Goal: Task Accomplishment & Management: Manage account settings

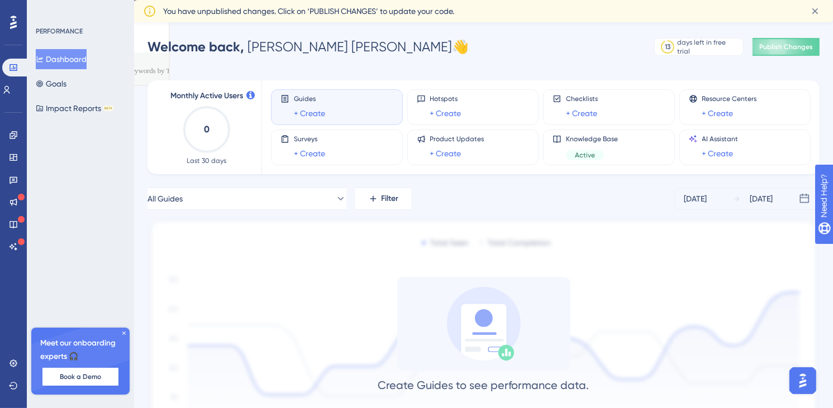
click at [813, 9] on icon at bounding box center [814, 11] width 11 height 11
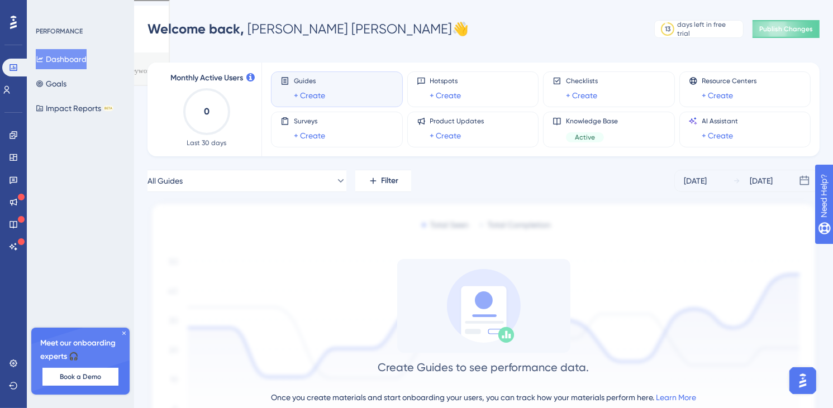
click at [12, 18] on icon at bounding box center [13, 22] width 7 height 13
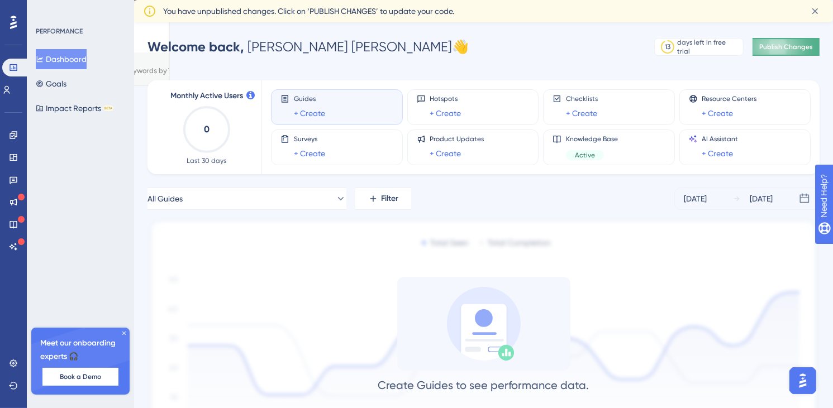
click at [783, 46] on span "Publish Changes" at bounding box center [786, 46] width 54 height 9
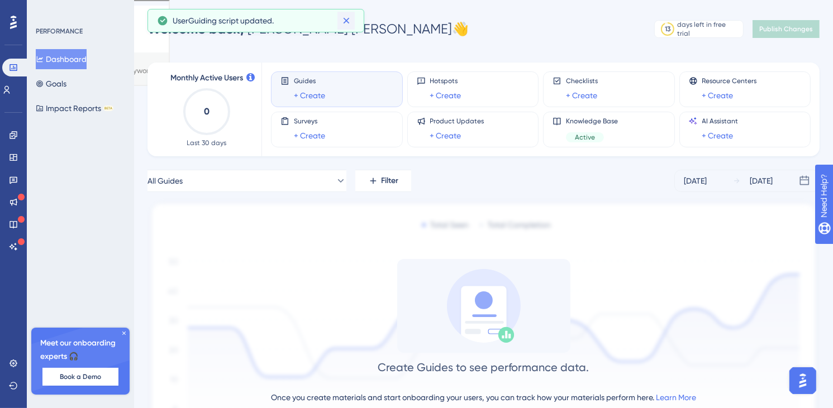
click at [350, 22] on icon at bounding box center [346, 20] width 11 height 11
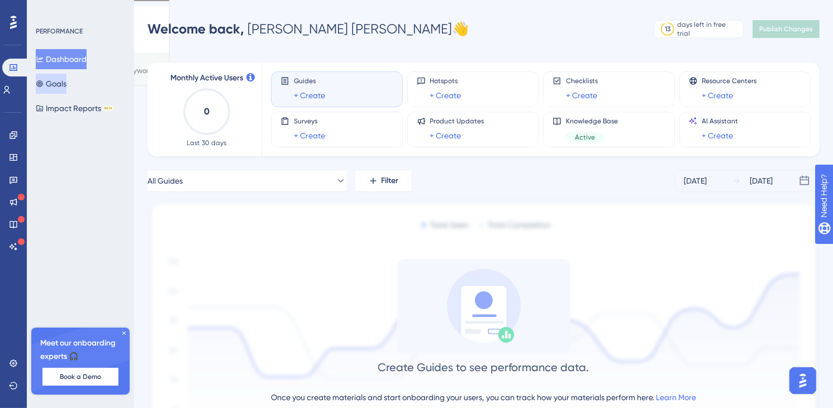
click at [54, 85] on button "Goals" at bounding box center [51, 84] width 31 height 20
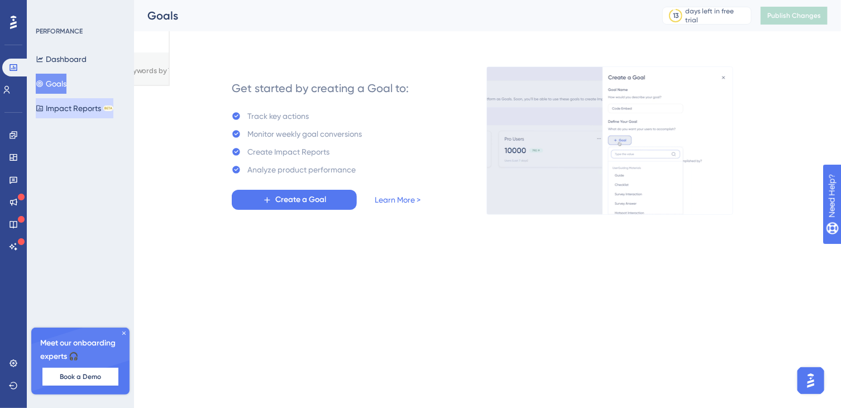
click at [59, 115] on button "Impact Reports BETA" at bounding box center [75, 108] width 78 height 20
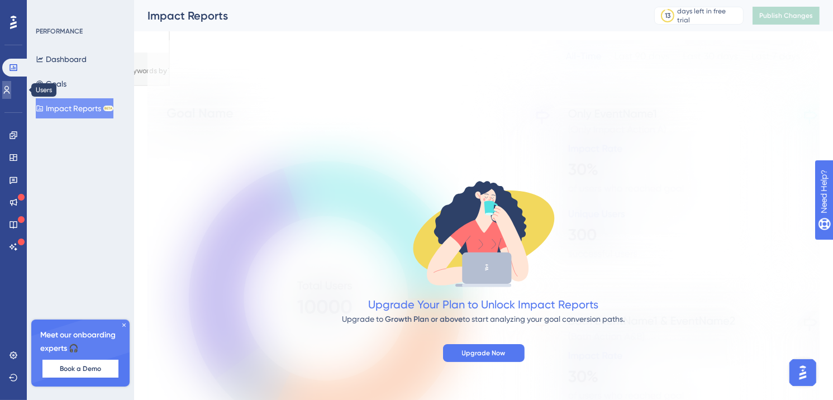
click at [11, 90] on link at bounding box center [6, 90] width 9 height 18
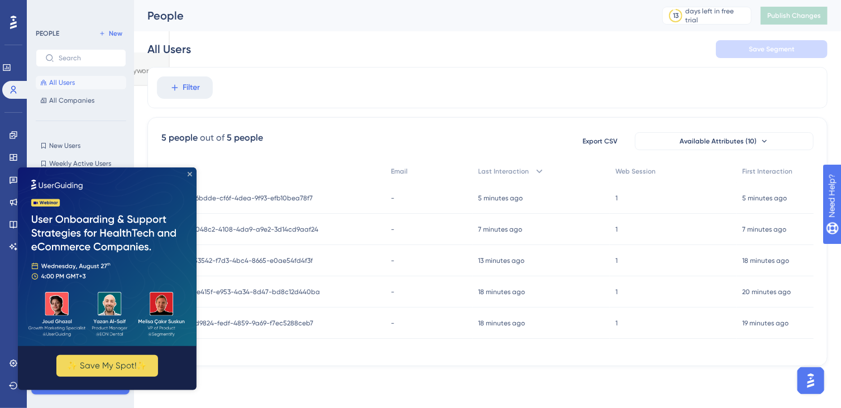
click at [189, 173] on icon "Close Preview" at bounding box center [189, 173] width 4 height 4
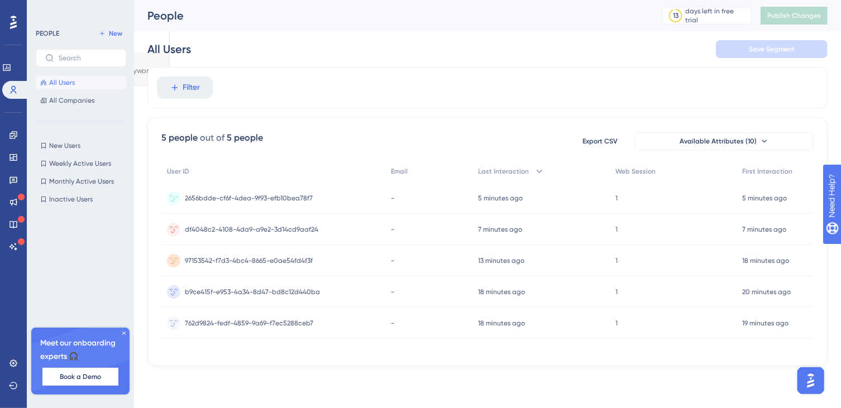
click at [226, 199] on span "2656bdde-cf6f-4dea-9f93-efb10bea78f7" at bounding box center [249, 198] width 128 height 9
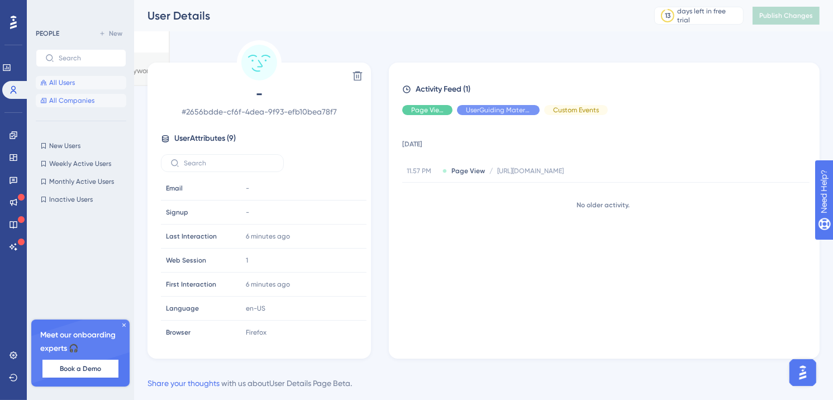
click at [63, 101] on span "All Companies" at bounding box center [71, 100] width 45 height 9
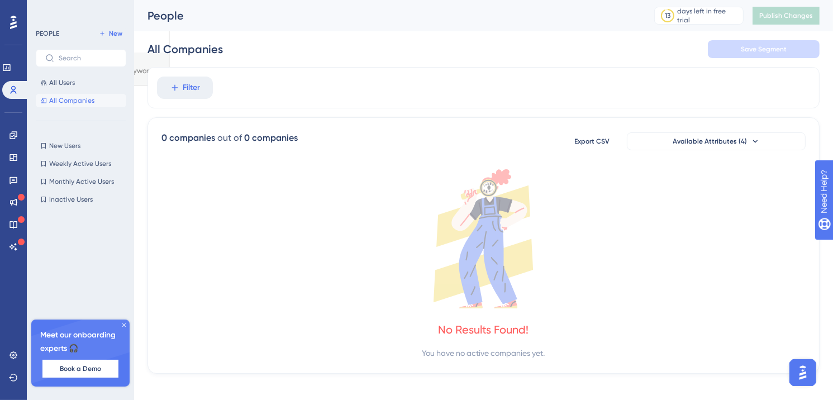
click at [124, 325] on icon at bounding box center [123, 324] width 3 height 3
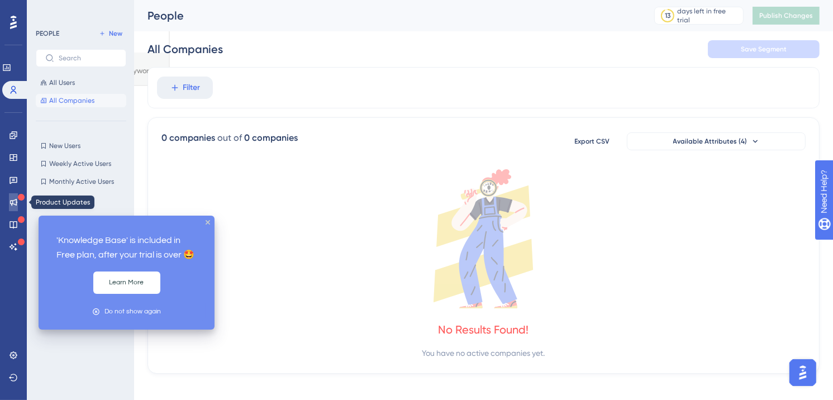
click at [12, 204] on icon at bounding box center [13, 202] width 7 height 7
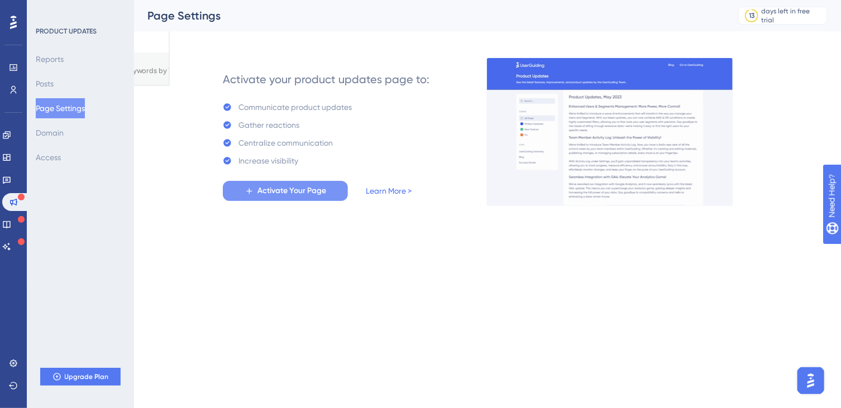
click at [288, 193] on span "Activate Your Page" at bounding box center [292, 190] width 69 height 13
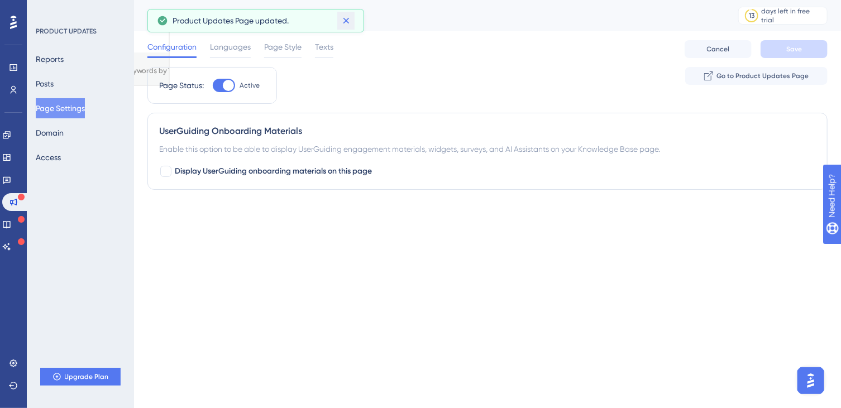
click at [349, 19] on icon at bounding box center [346, 20] width 11 height 11
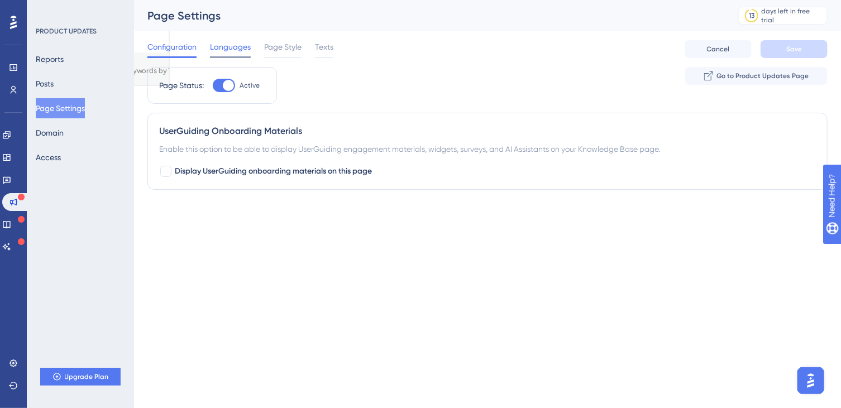
click at [237, 51] on span "Languages" at bounding box center [230, 46] width 41 height 13
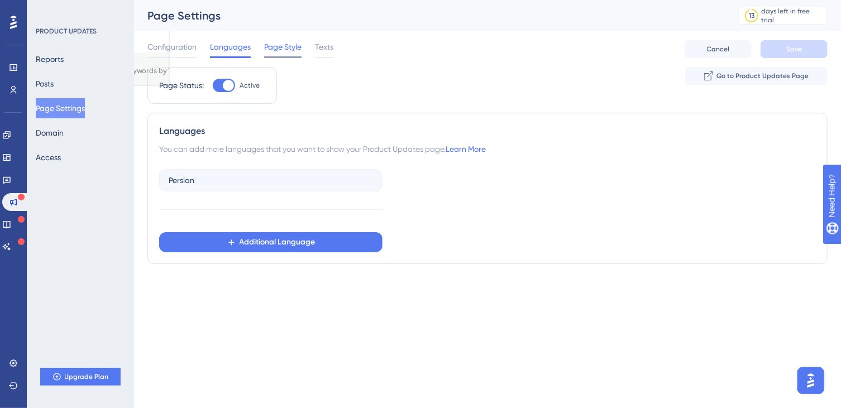
click at [287, 50] on span "Page Style" at bounding box center [282, 46] width 37 height 13
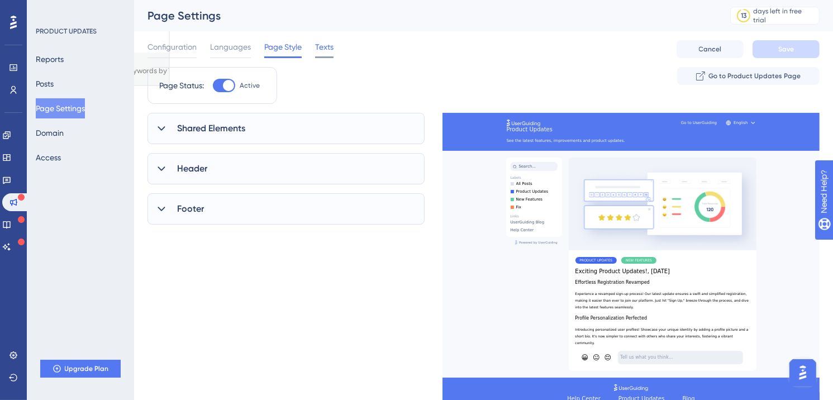
click at [332, 50] on span "Texts" at bounding box center [324, 46] width 18 height 13
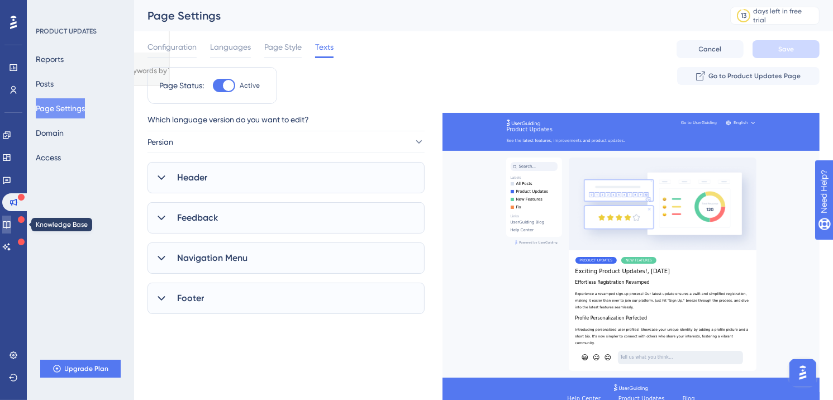
click at [11, 231] on link at bounding box center [6, 225] width 9 height 18
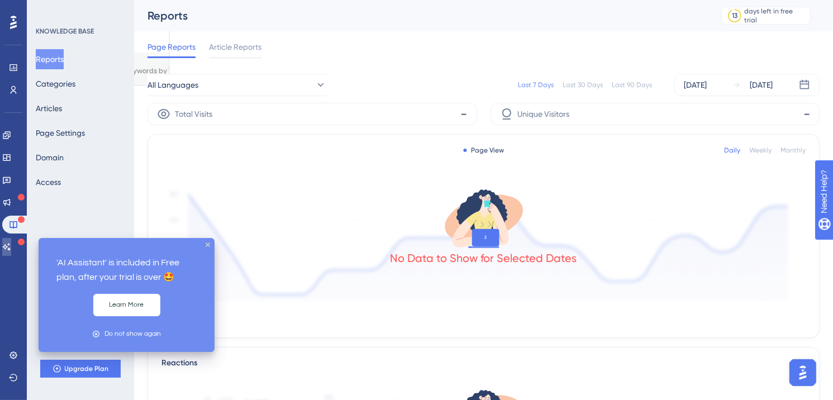
click at [11, 243] on icon at bounding box center [6, 246] width 9 height 9
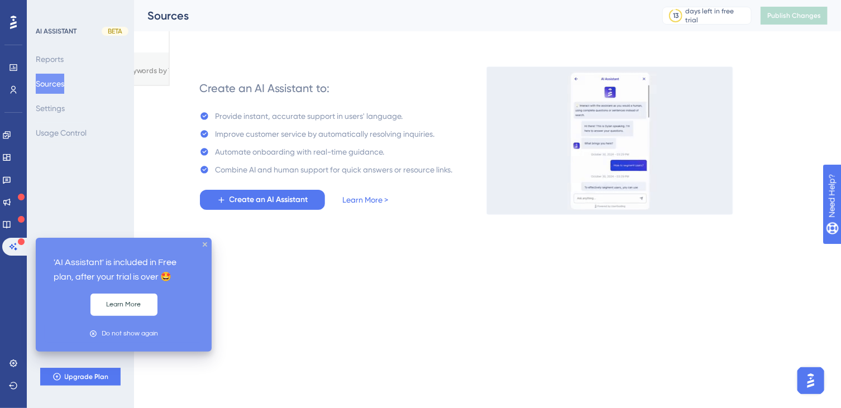
click at [206, 242] on div "'AI Assistant' is included in Free plan, after your trial is over 🤩 Learn More …" at bounding box center [124, 295] width 176 height 114
click at [204, 244] on icon "close tooltip" at bounding box center [205, 244] width 4 height 4
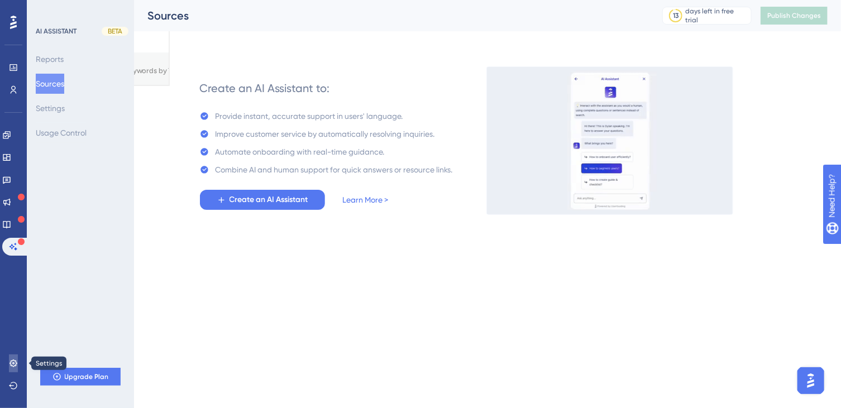
click at [9, 358] on link at bounding box center [13, 364] width 9 height 18
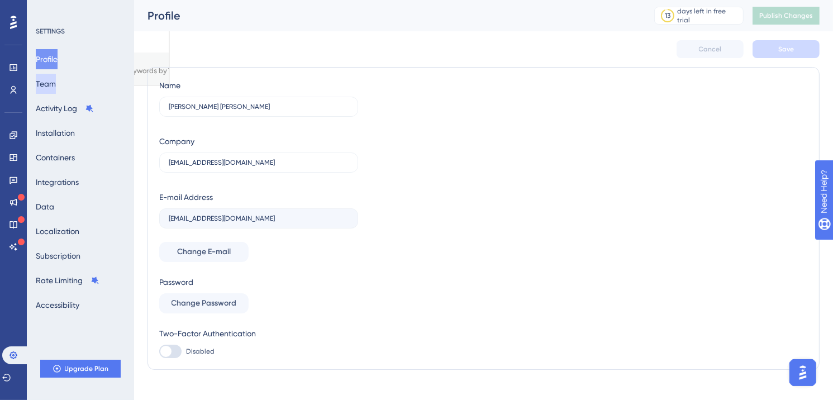
click at [56, 86] on button "Team" at bounding box center [46, 84] width 20 height 20
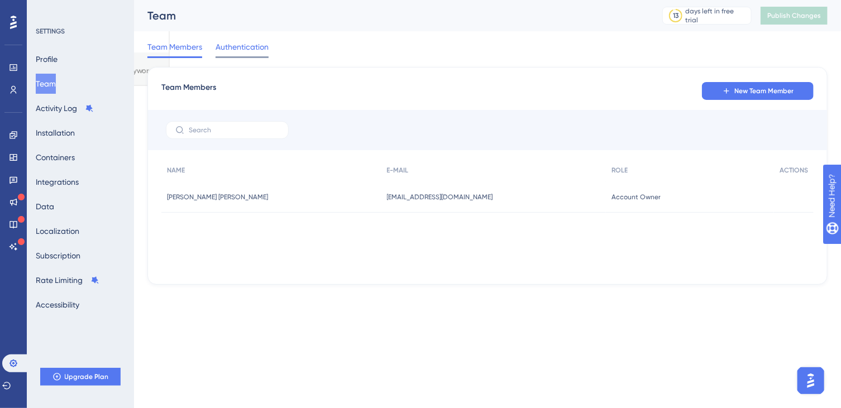
click at [232, 41] on span "Authentication" at bounding box center [242, 46] width 53 height 13
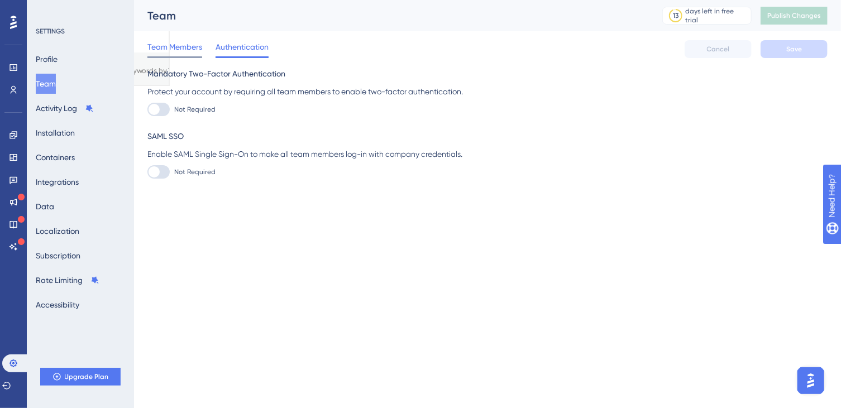
click at [174, 50] on span "Team Members" at bounding box center [174, 46] width 55 height 13
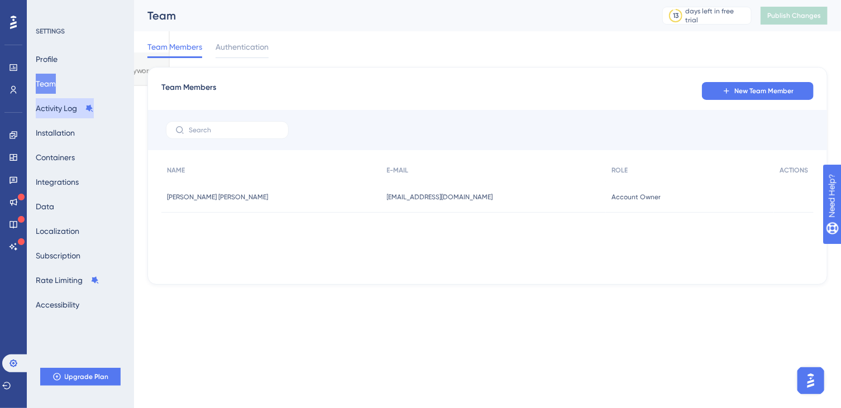
click at [85, 108] on button "Activity Log" at bounding box center [65, 108] width 58 height 20
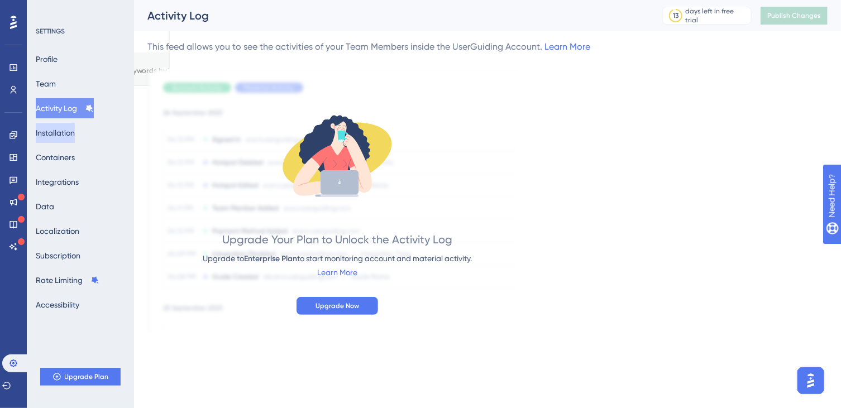
click at [72, 137] on button "Installation" at bounding box center [55, 133] width 39 height 20
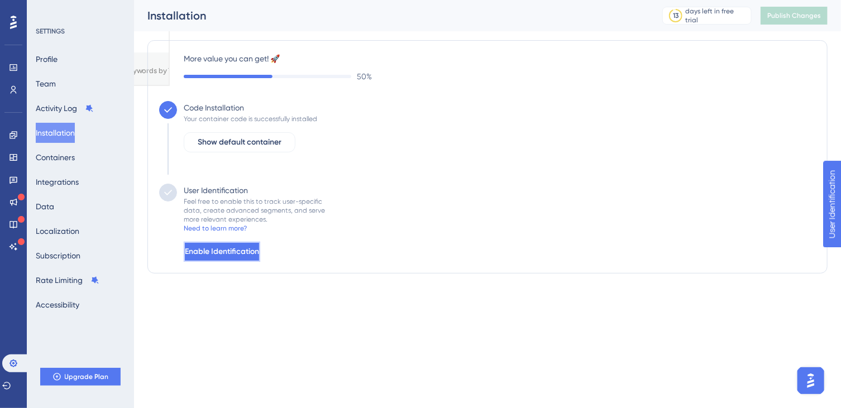
click at [259, 254] on span "Enable Identification" at bounding box center [222, 251] width 74 height 13
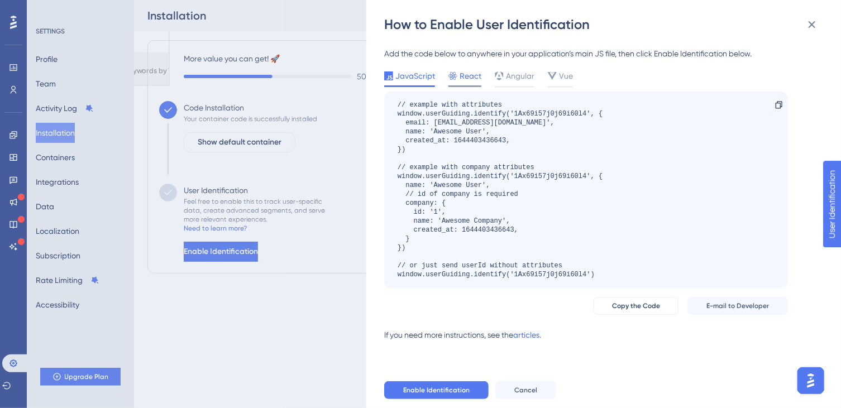
click at [463, 72] on span "React" at bounding box center [471, 75] width 22 height 13
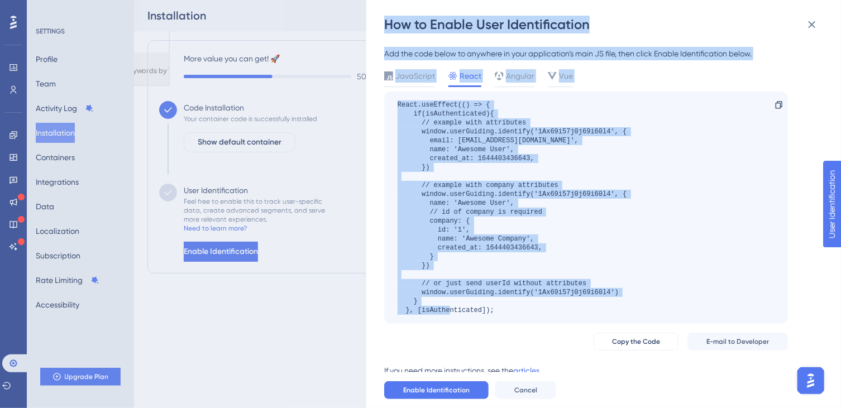
drag, startPoint x: 392, startPoint y: 33, endPoint x: 561, endPoint y: 313, distance: 327.1
click at [561, 313] on div "How to Enable User Identification Add the code below to anywhere in your applic…" at bounding box center [603, 204] width 475 height 408
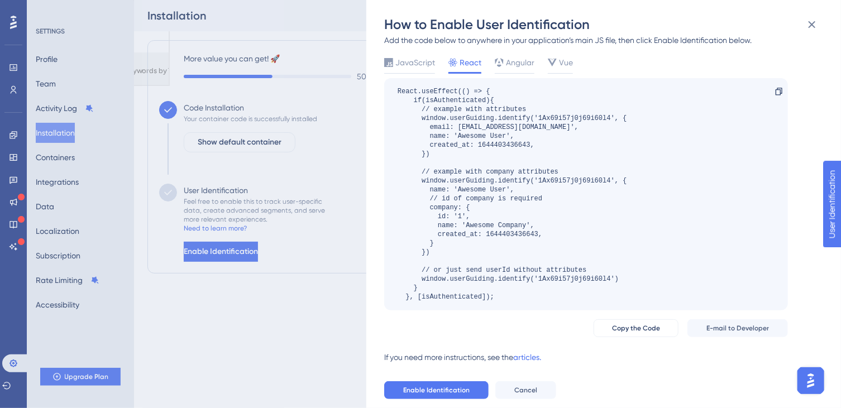
click at [547, 316] on div "JavaScript React Angular Vue React.useEffect(() => { if(isAuthenticated){ // ex…" at bounding box center [586, 197] width 404 height 282
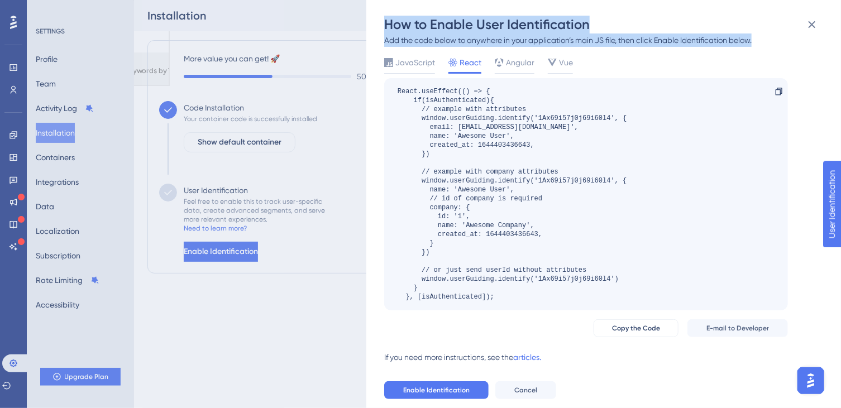
drag, startPoint x: 385, startPoint y: 27, endPoint x: 794, endPoint y: 42, distance: 408.6
click at [794, 42] on div "How to Enable User Identification Add the code below to anywhere in your applic…" at bounding box center [603, 204] width 475 height 408
copy div "How to Enable User Identification Add the code below to anywhere in your applic…"
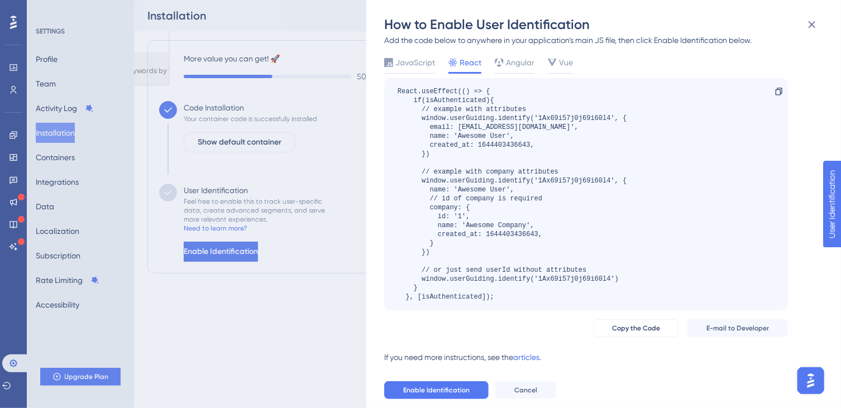
click at [400, 54] on div "Add the code below to anywhere in your application’s main JS file, then click E…" at bounding box center [586, 204] width 404 height 340
click at [399, 63] on span "JavaScript" at bounding box center [415, 62] width 40 height 13
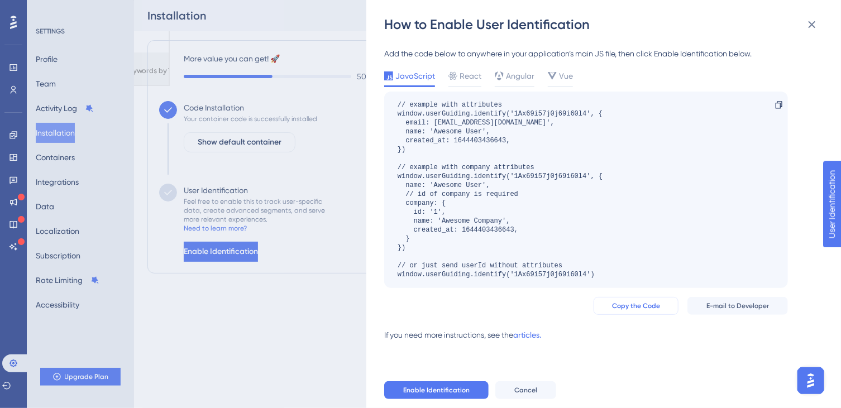
click at [633, 307] on span "Copy the Code" at bounding box center [636, 306] width 48 height 9
click at [449, 74] on icon at bounding box center [453, 76] width 9 height 9
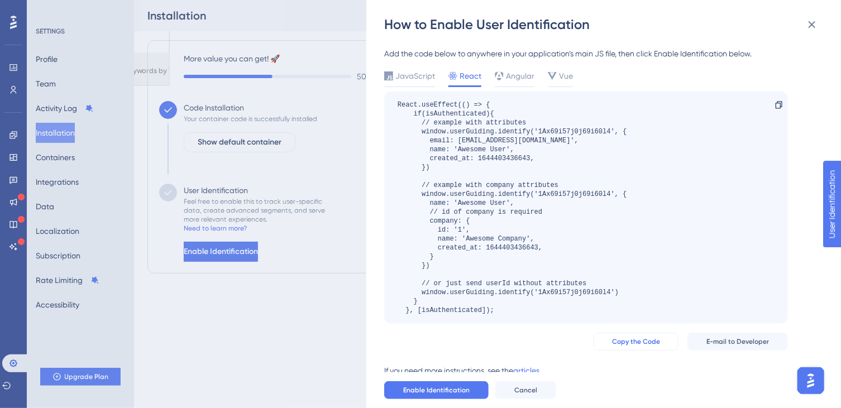
click at [648, 342] on span "Copy the Code" at bounding box center [636, 341] width 48 height 9
click at [312, 316] on div "How to Enable User Identification Add the code below to anywhere in your applic…" at bounding box center [420, 204] width 841 height 408
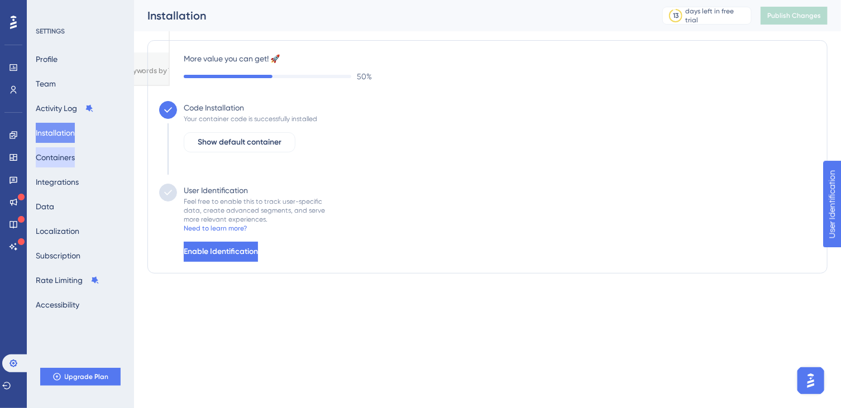
click at [54, 156] on button "Containers" at bounding box center [55, 157] width 39 height 20
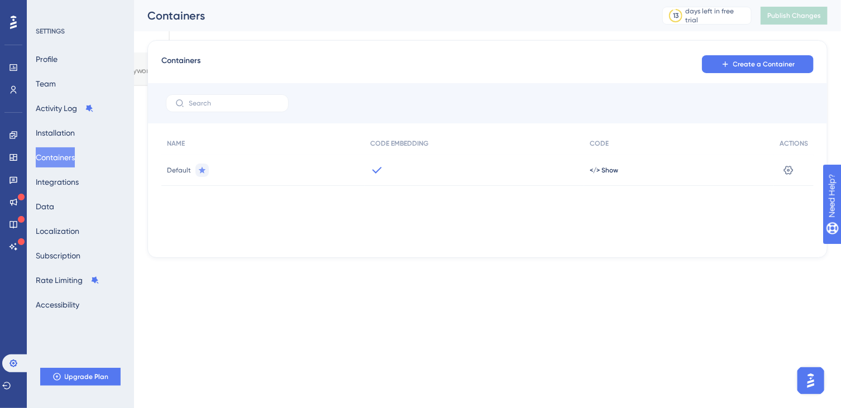
click at [181, 171] on span "Default" at bounding box center [179, 170] width 24 height 9
click at [202, 171] on icon at bounding box center [202, 169] width 7 height 7
drag, startPoint x: 590, startPoint y: 175, endPoint x: 727, endPoint y: 190, distance: 137.7
click at [0, 0] on div "Default </> Show Settings" at bounding box center [0, 0] width 0 height 0
click at [793, 167] on icon at bounding box center [788, 170] width 11 height 11
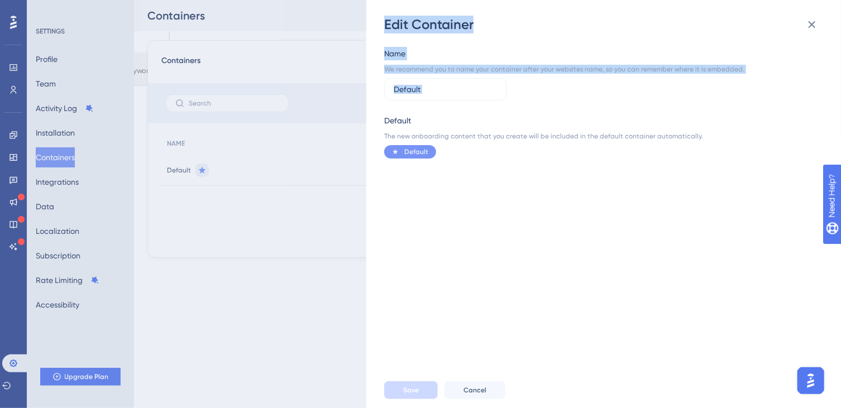
drag, startPoint x: 402, startPoint y: 94, endPoint x: 353, endPoint y: 94, distance: 49.2
click at [353, 94] on div "Edit Container Name We recommend you to name your container after your websites…" at bounding box center [420, 204] width 841 height 408
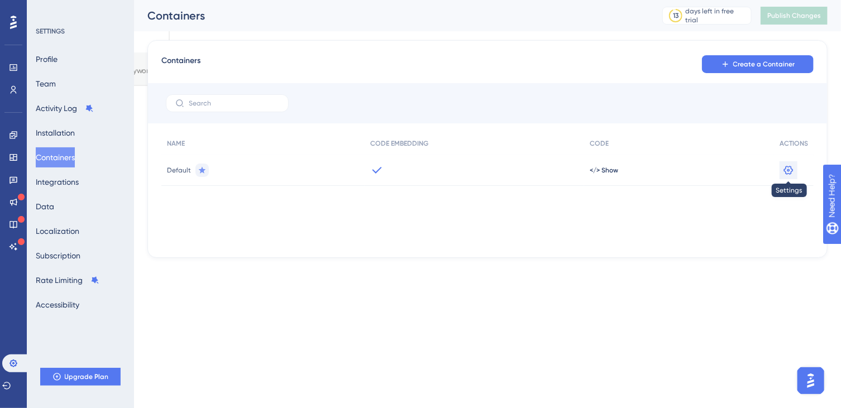
click at [787, 170] on icon at bounding box center [788, 170] width 11 height 11
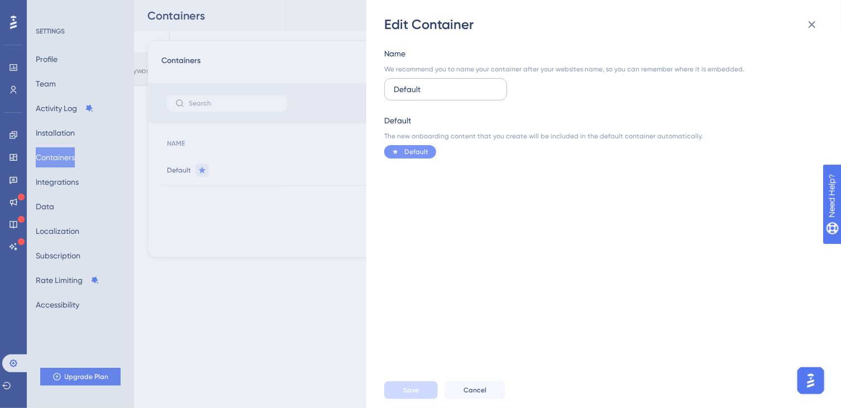
drag, startPoint x: 431, startPoint y: 88, endPoint x: 387, endPoint y: 88, distance: 44.7
click at [387, 88] on label "Default" at bounding box center [445, 89] width 123 height 22
type input "ژ"
type input "[DOMAIN_NAME]"
click at [412, 385] on button "Save" at bounding box center [411, 391] width 54 height 18
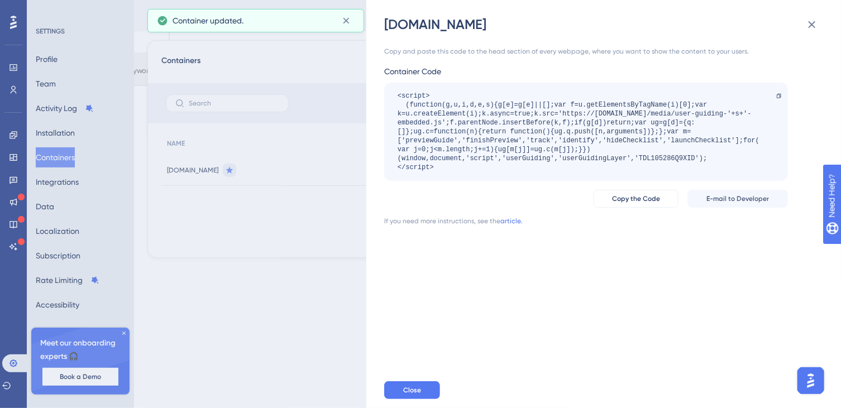
click at [299, 304] on div "[DOMAIN_NAME] Copy and paste this code to the head section of every webpage, wh…" at bounding box center [420, 204] width 841 height 408
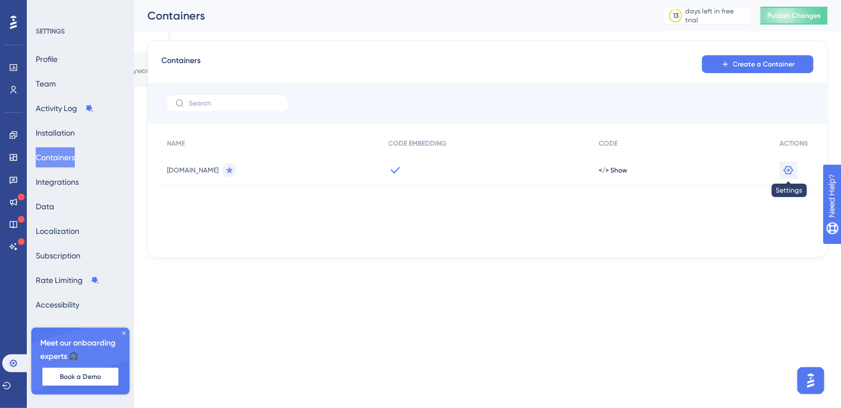
click at [793, 172] on icon at bounding box center [788, 170] width 11 height 11
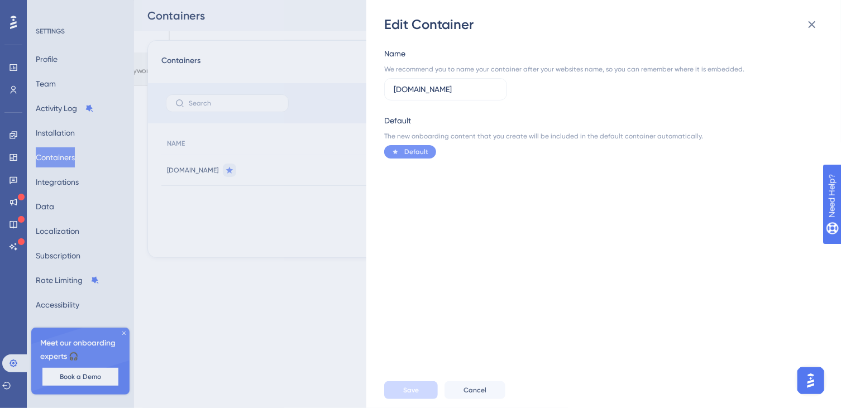
click at [237, 277] on div "Edit Container Name We recommend you to name your container after your websites…" at bounding box center [420, 204] width 841 height 408
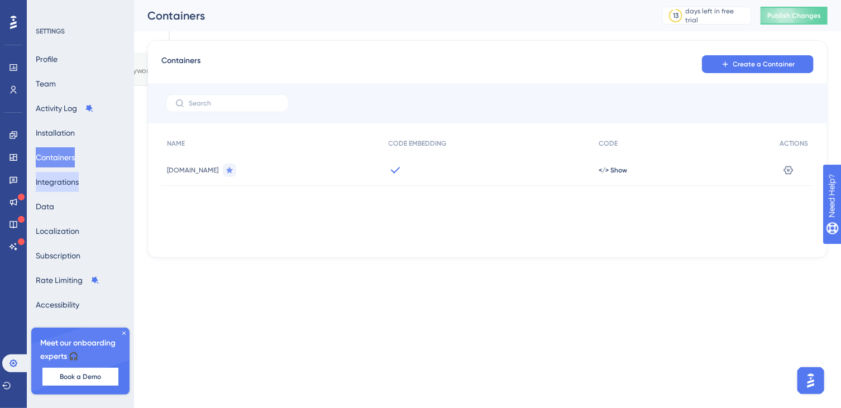
click at [69, 186] on button "Integrations" at bounding box center [57, 182] width 43 height 20
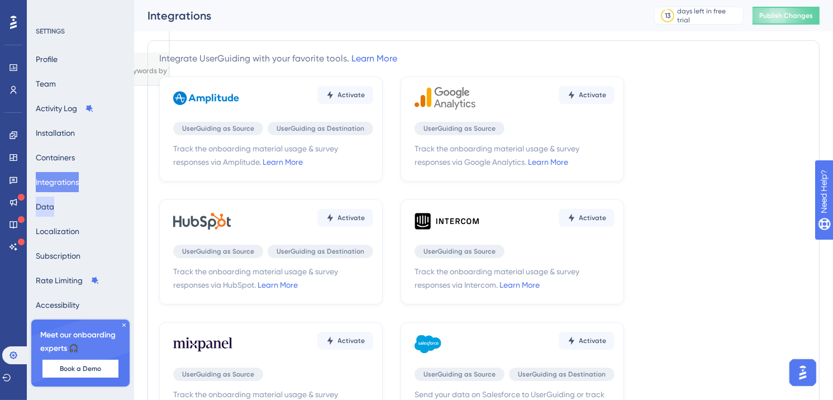
click at [54, 206] on button "Data" at bounding box center [45, 207] width 18 height 20
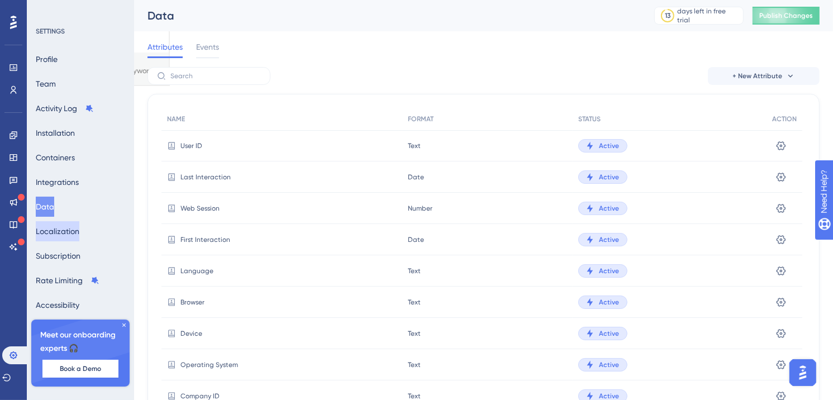
click at [63, 232] on button "Localization" at bounding box center [58, 231] width 44 height 20
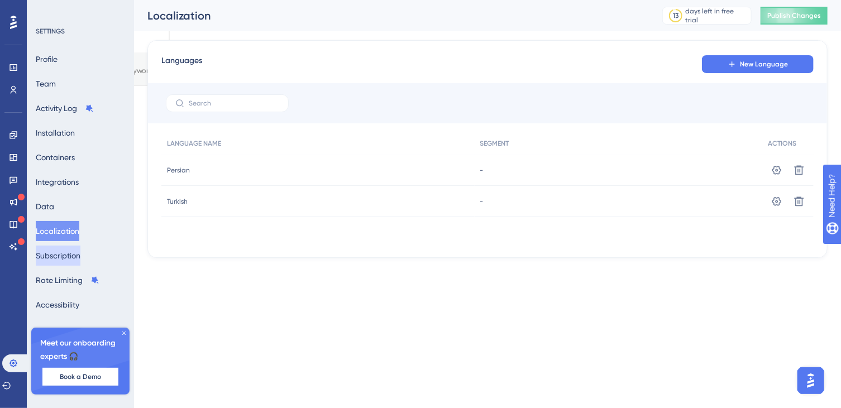
click at [71, 255] on button "Subscription" at bounding box center [58, 256] width 45 height 20
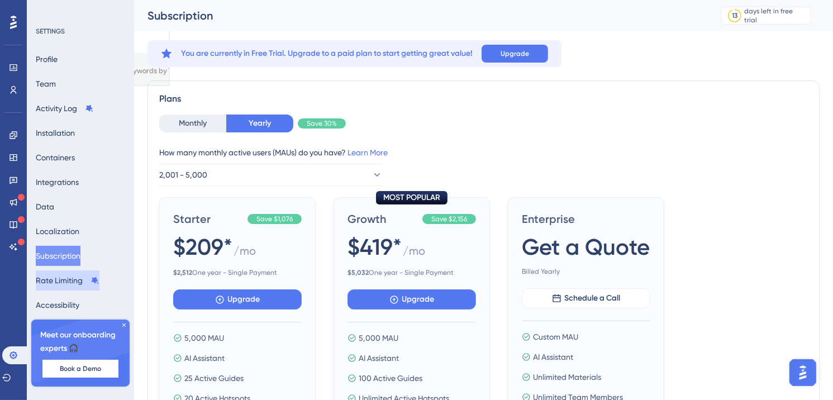
click at [78, 282] on button "Rate Limiting" at bounding box center [68, 280] width 64 height 20
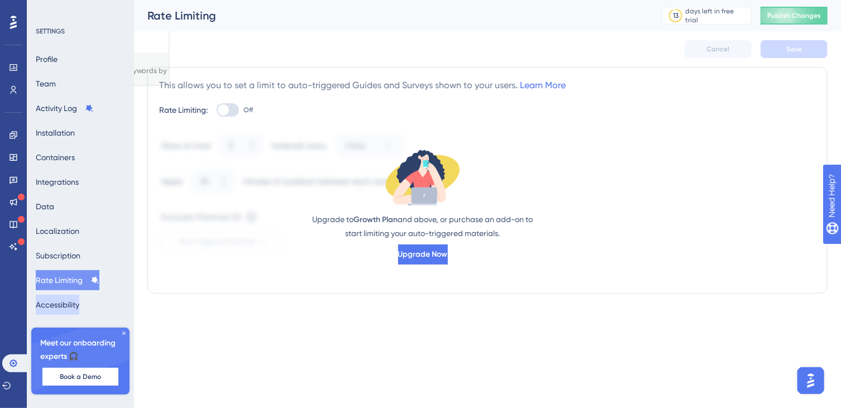
click at [79, 299] on button "Accessibility" at bounding box center [58, 305] width 44 height 20
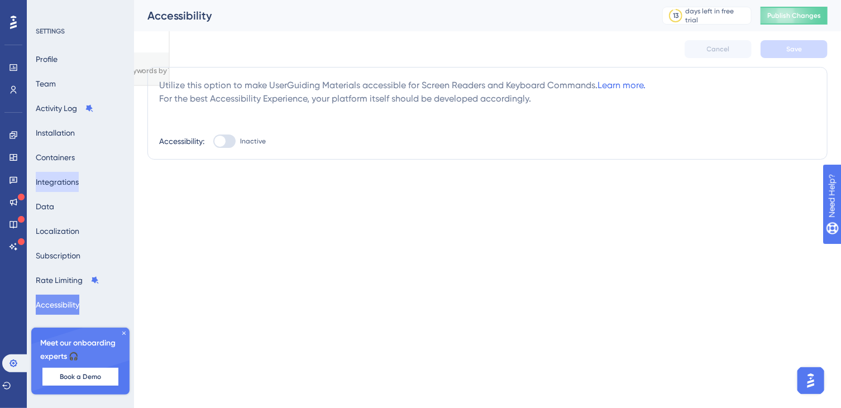
click at [63, 186] on button "Integrations" at bounding box center [57, 182] width 43 height 20
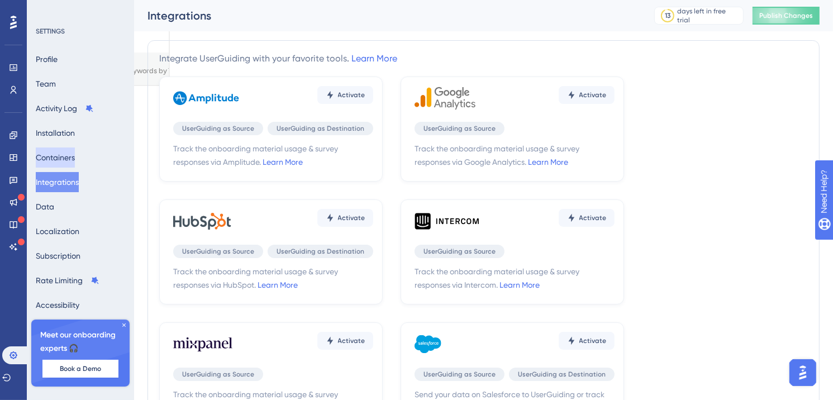
click at [70, 161] on button "Containers" at bounding box center [55, 157] width 39 height 20
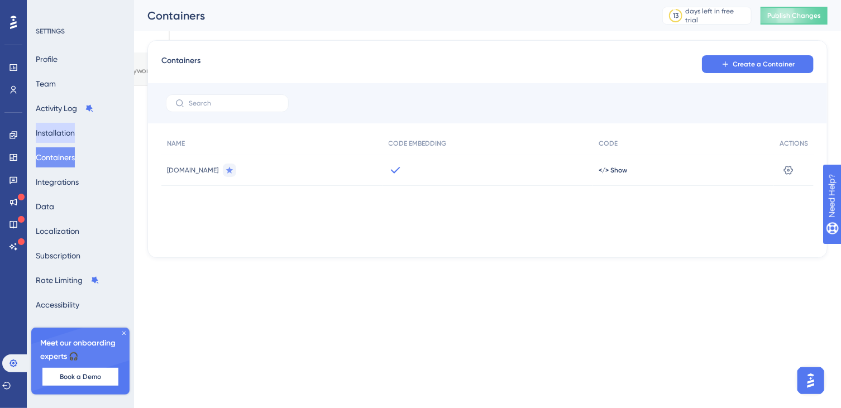
click at [67, 132] on button "Installation" at bounding box center [55, 133] width 39 height 20
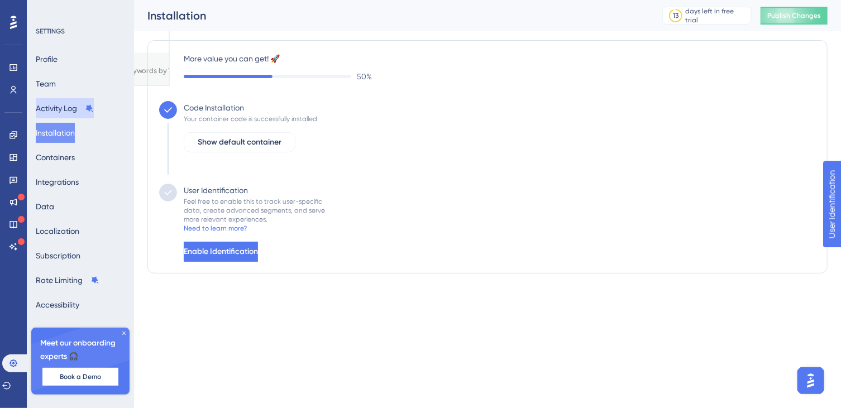
click at [71, 108] on button "Activity Log" at bounding box center [65, 108] width 58 height 20
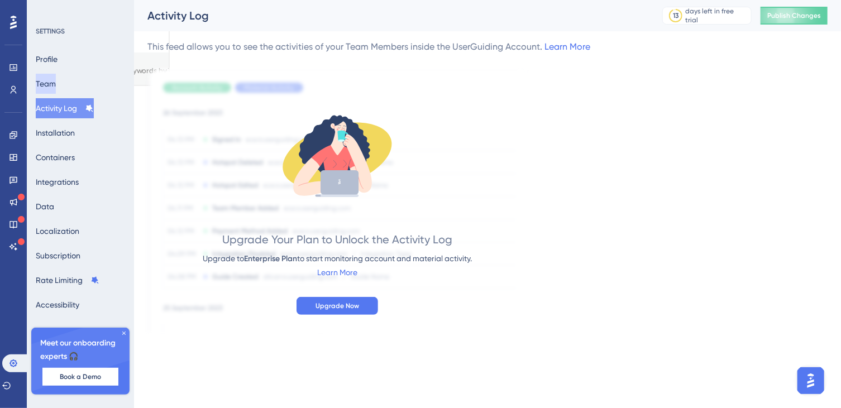
click at [49, 80] on button "Team" at bounding box center [46, 84] width 20 height 20
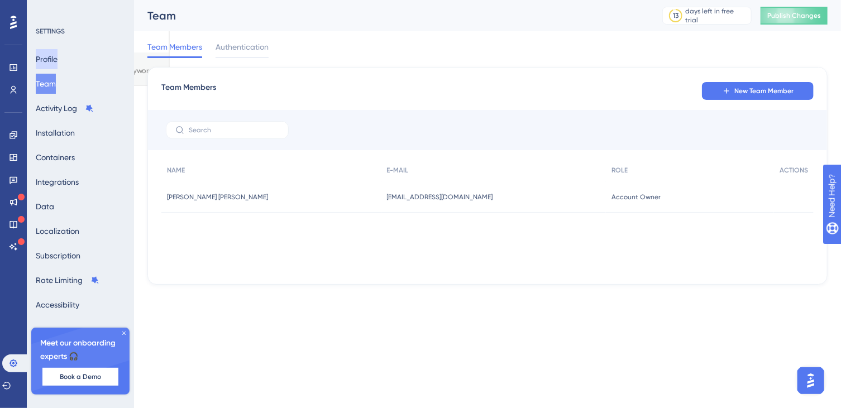
click at [56, 57] on button "Profile" at bounding box center [47, 59] width 22 height 20
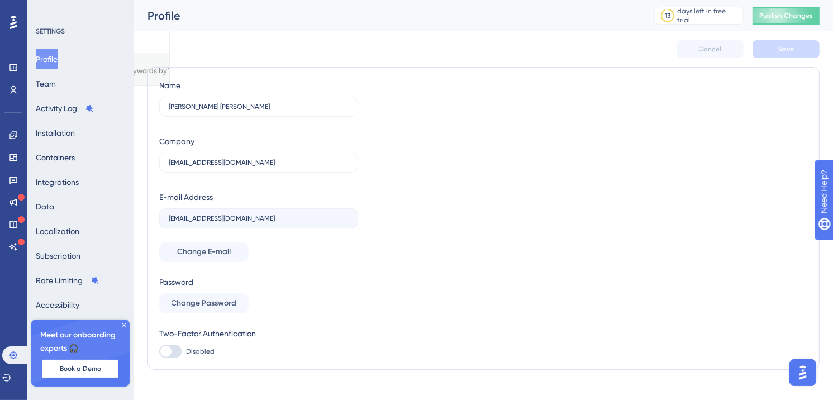
click at [121, 326] on icon at bounding box center [124, 325] width 7 height 7
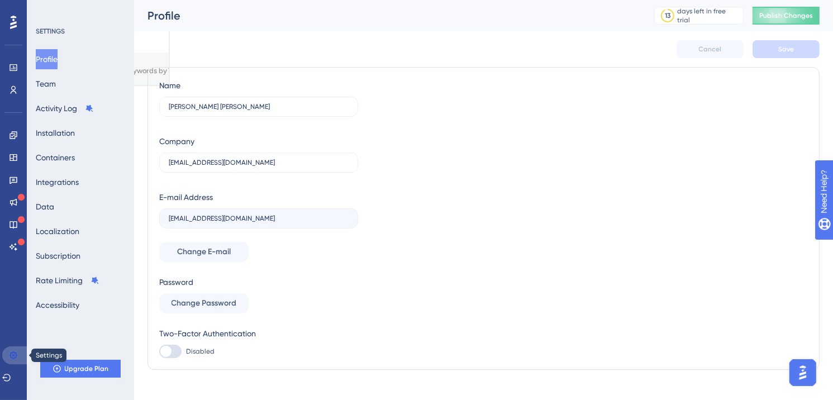
click at [15, 356] on icon at bounding box center [13, 355] width 9 height 9
click at [16, 23] on icon at bounding box center [13, 22] width 7 height 13
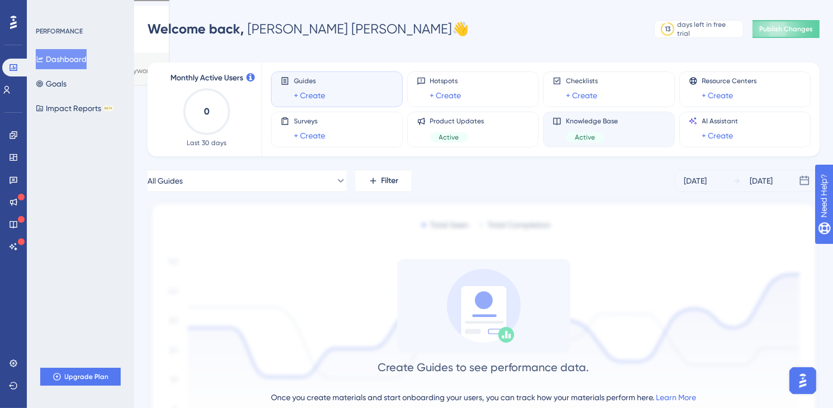
click at [601, 119] on span "Knowledge Base" at bounding box center [592, 121] width 52 height 9
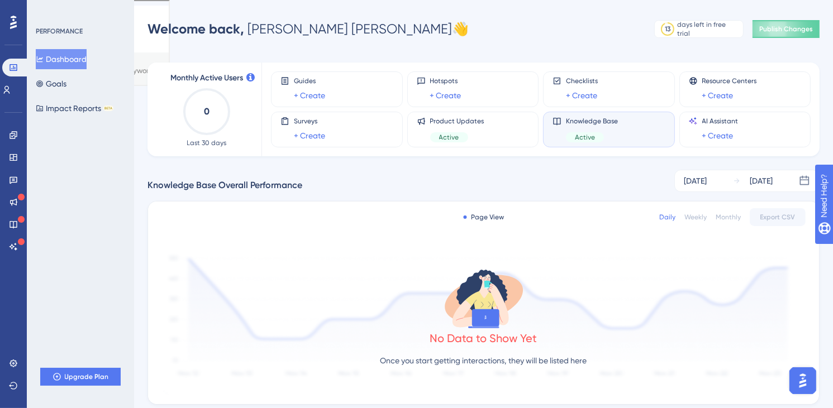
click at [585, 136] on span "Active" at bounding box center [585, 137] width 20 height 9
click at [61, 80] on button "Goals" at bounding box center [51, 84] width 31 height 20
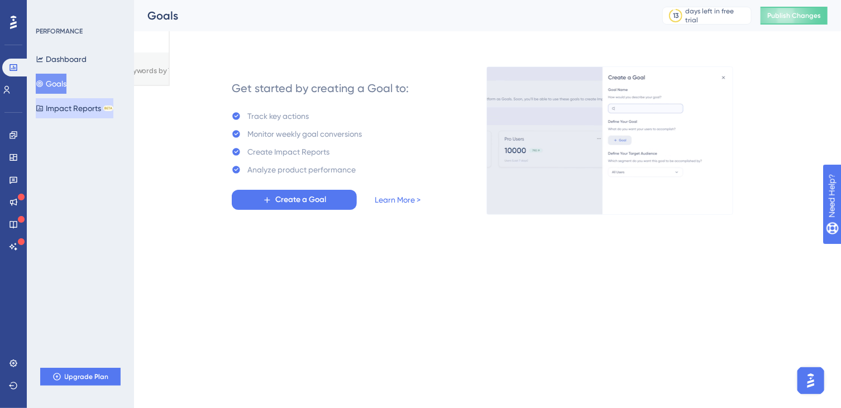
click at [78, 108] on button "Impact Reports BETA" at bounding box center [75, 108] width 78 height 20
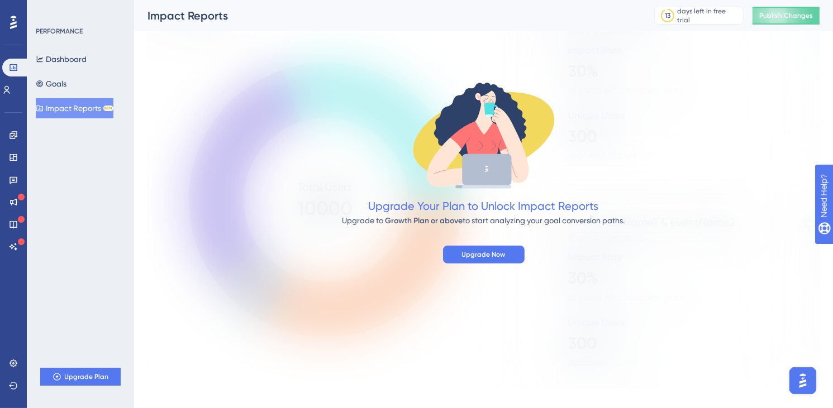
scroll to position [114, 0]
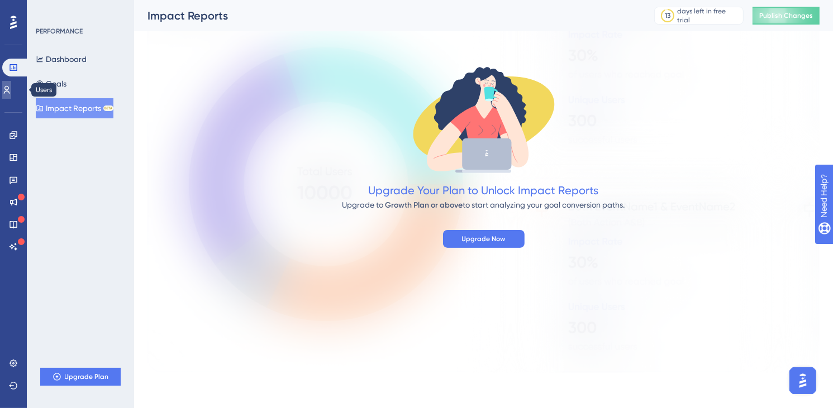
click at [7, 92] on link at bounding box center [6, 90] width 9 height 18
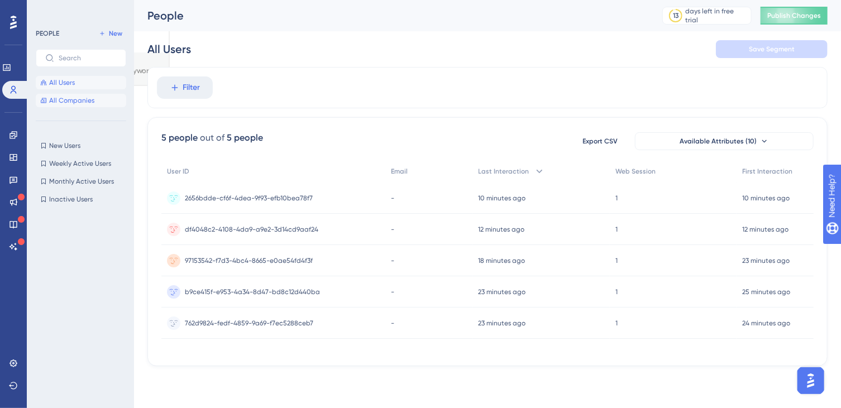
click at [79, 96] on span "All Companies" at bounding box center [71, 100] width 45 height 9
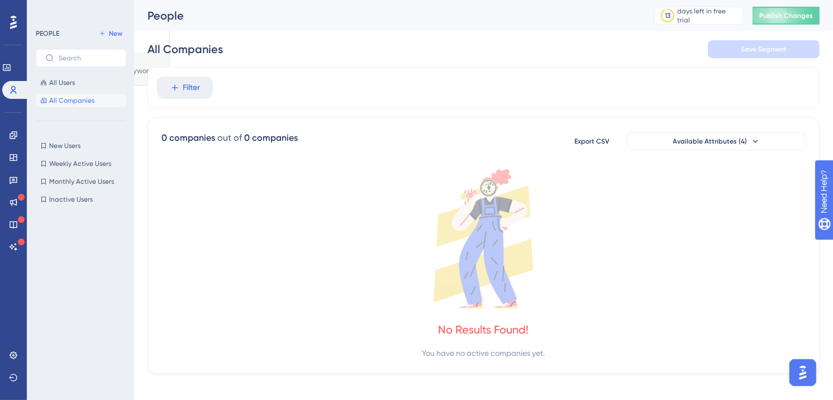
click at [63, 139] on div "PEOPLE New All Users All Companies New Users New Users Weekly Active Users Week…" at bounding box center [81, 194] width 90 height 335
click at [81, 147] on button "New Users New Users" at bounding box center [81, 145] width 90 height 13
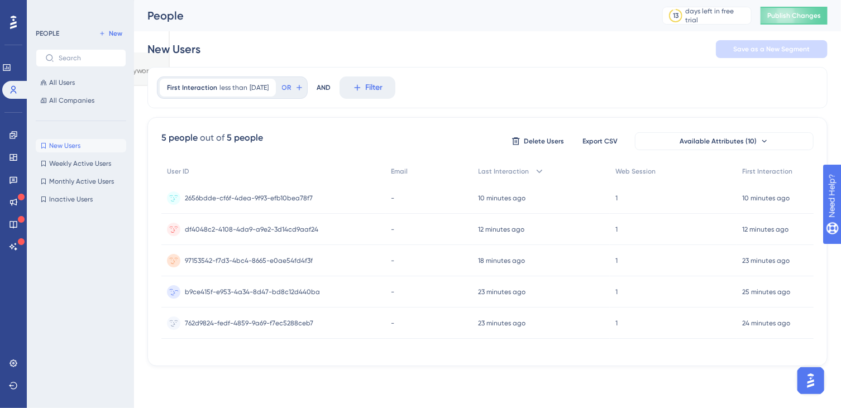
click at [228, 296] on div "b9ce415f-e953-4a34-8d47-bd8c12d440ba b9ce415f-e953-4a34-8d47-bd8c12d440ba" at bounding box center [252, 292] width 135 height 31
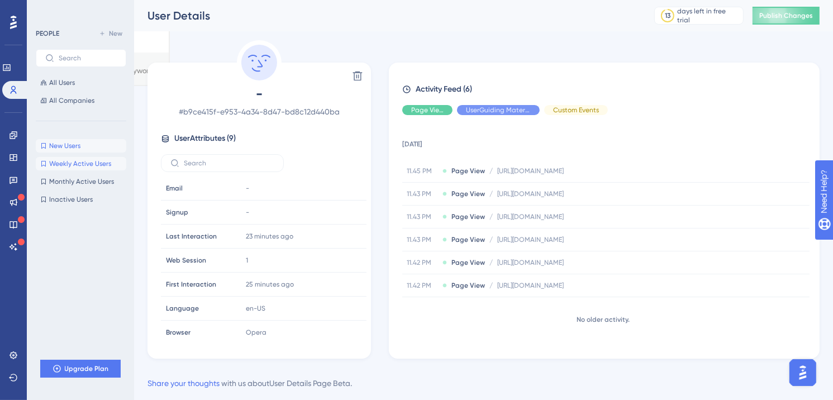
click at [70, 164] on span "Weekly Active Users" at bounding box center [80, 163] width 62 height 9
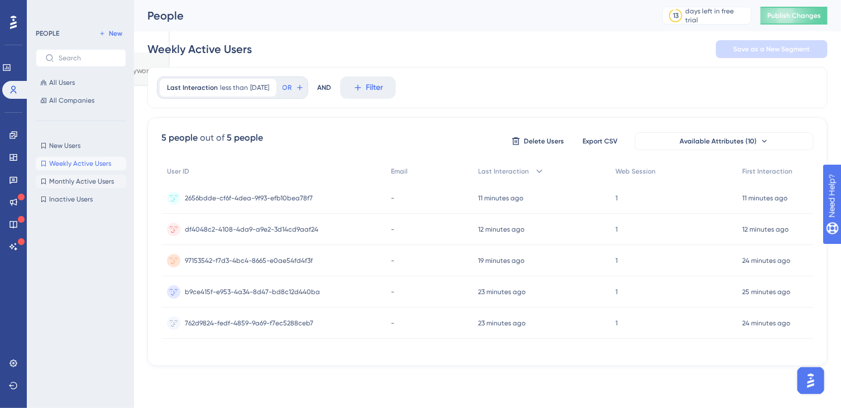
click at [72, 185] on span "Monthly Active Users" at bounding box center [81, 181] width 65 height 9
click at [76, 198] on span "Inactive Users" at bounding box center [71, 199] width 44 height 9
